Goal: Information Seeking & Learning: Learn about a topic

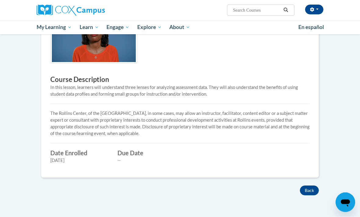
scroll to position [160, 0]
click at [308, 189] on button "Back" at bounding box center [309, 190] width 19 height 10
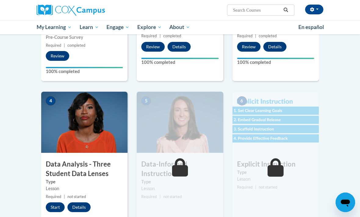
scroll to position [220, 0]
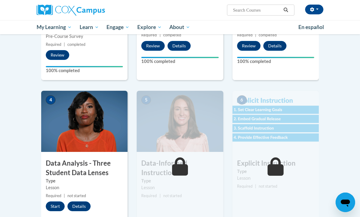
click at [61, 207] on button "Start" at bounding box center [55, 206] width 19 height 10
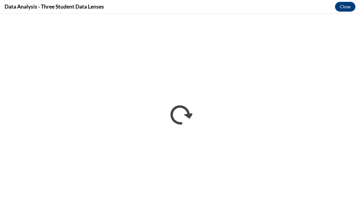
scroll to position [0, 0]
